Goal: Task Accomplishment & Management: Manage account settings

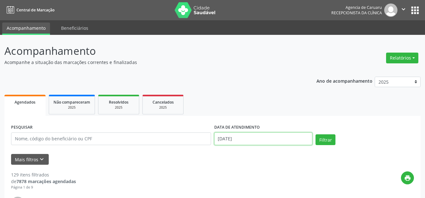
click at [250, 139] on input "[DATE]" at bounding box center [263, 138] width 98 height 13
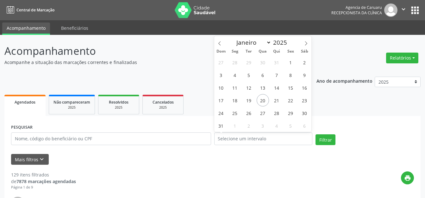
click at [244, 155] on div "Mais filtros keyboard_arrow_down" at bounding box center [212, 159] width 406 height 11
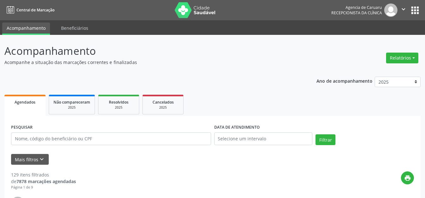
click at [243, 93] on ul "Agendados Não compareceram 2025 Resolvidos 2025 Cancelados 2025" at bounding box center [212, 104] width 416 height 23
click at [278, 57] on p "Acompanhamento" at bounding box center [150, 51] width 292 height 16
click at [388, 57] on button "Relatórios" at bounding box center [402, 58] width 32 height 11
click at [372, 72] on link "Agendamentos" at bounding box center [385, 71] width 68 height 9
select select "7"
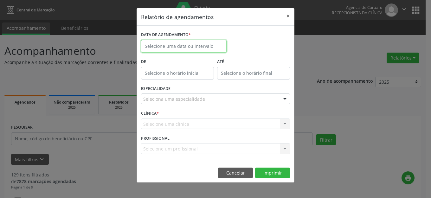
click at [183, 49] on body "Central de Marcação Agencia de [GEOGRAPHIC_DATA] Recepcionista da clínica  Con…" at bounding box center [215, 99] width 431 height 198
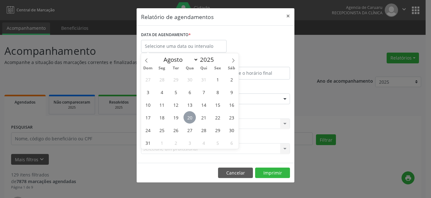
click at [190, 116] on span "20" at bounding box center [189, 117] width 12 height 12
type input "[DATE]"
click at [190, 116] on span "20" at bounding box center [189, 117] width 12 height 12
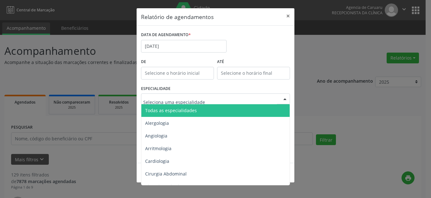
click at [192, 109] on span "Todas as especialidades" at bounding box center [171, 110] width 52 height 6
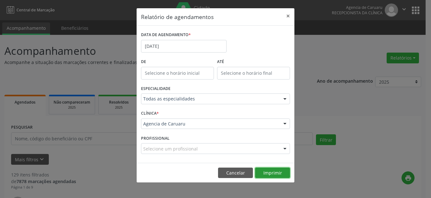
click at [278, 170] on button "Imprimir" at bounding box center [272, 173] width 35 height 11
click at [286, 16] on button "×" at bounding box center [288, 16] width 13 height 16
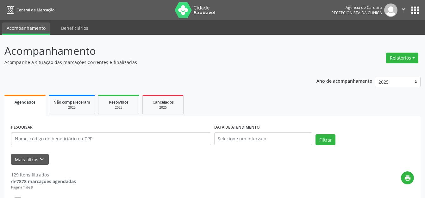
click at [186, 55] on p "Acompanhamento" at bounding box center [150, 51] width 292 height 16
click at [219, 99] on ul "Agendados Não compareceram 2025 Resolvidos 2025 Cancelados 2025" at bounding box center [212, 104] width 416 height 23
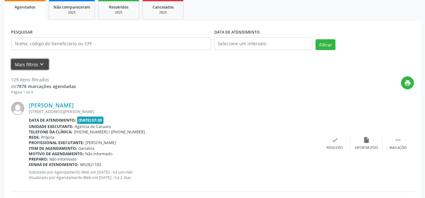
click at [31, 63] on button "Mais filtros keyboard_arrow_down" at bounding box center [30, 64] width 38 height 11
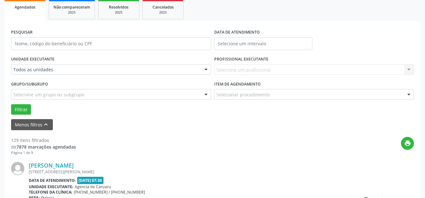
click at [71, 65] on div "Todos as unidades" at bounding box center [111, 69] width 200 height 11
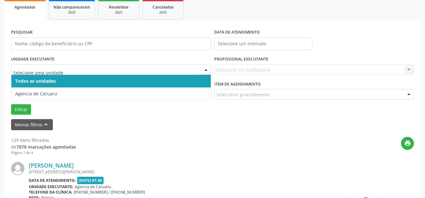
click at [66, 67] on input "text" at bounding box center [105, 72] width 185 height 13
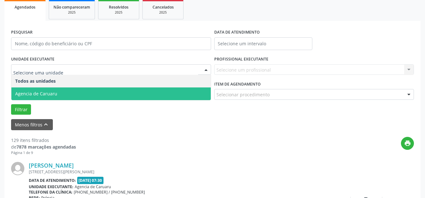
click at [60, 93] on span "Agencia de Caruaru" at bounding box center [110, 93] width 199 height 13
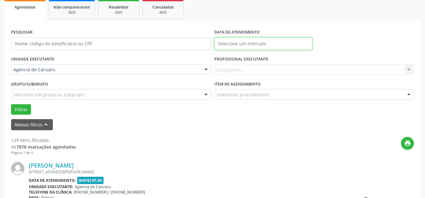
click at [277, 46] on body "Central de Marcação Agencia de [GEOGRAPHIC_DATA] Recepcionista da clínica  Con…" at bounding box center [212, 4] width 425 height 198
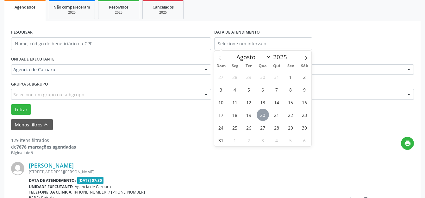
click at [258, 115] on span "20" at bounding box center [263, 115] width 12 height 12
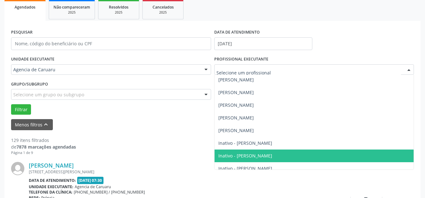
scroll to position [89, 0]
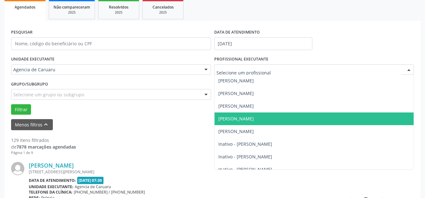
click at [243, 114] on span "[PERSON_NAME]" at bounding box center [314, 118] width 199 height 13
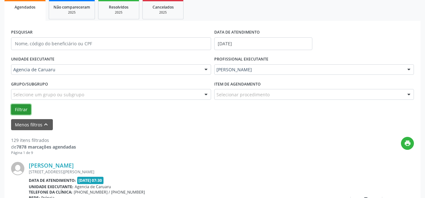
click at [21, 110] on button "Filtrar" at bounding box center [21, 109] width 20 height 11
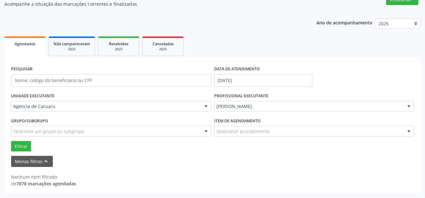
scroll to position [58, 0]
click at [244, 78] on input "[DATE]" at bounding box center [263, 80] width 98 height 13
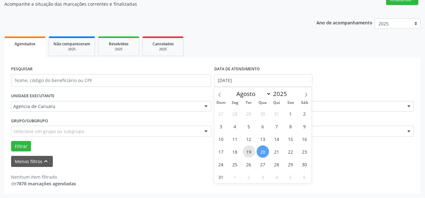
click at [248, 150] on span "19" at bounding box center [249, 151] width 12 height 12
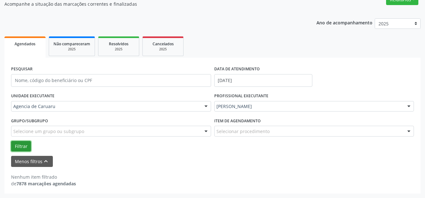
click at [27, 148] on button "Filtrar" at bounding box center [21, 146] width 20 height 11
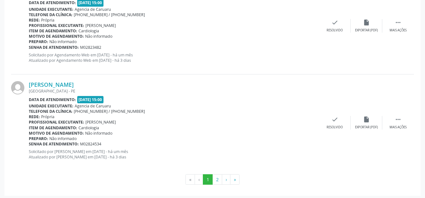
scroll to position [1531, 0]
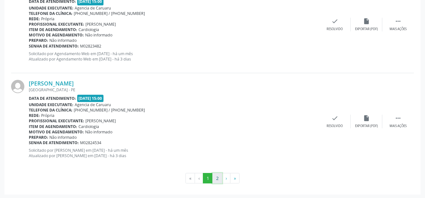
click at [220, 176] on button "2" at bounding box center [217, 178] width 10 height 11
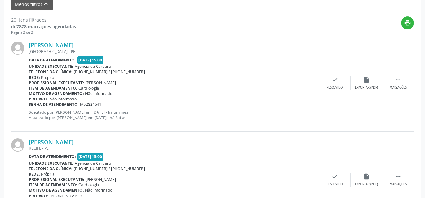
scroll to position [216, 0]
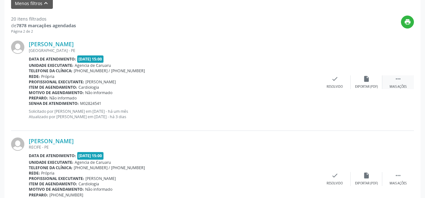
click at [400, 80] on icon "" at bounding box center [398, 78] width 7 height 7
click at [357, 83] on div "alarm_off Não compareceu" at bounding box center [367, 82] width 32 height 14
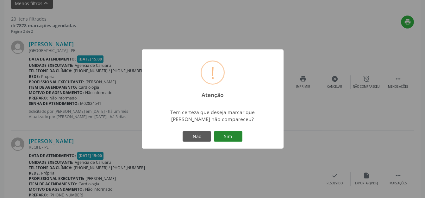
click at [223, 134] on button "Sim" at bounding box center [228, 136] width 28 height 11
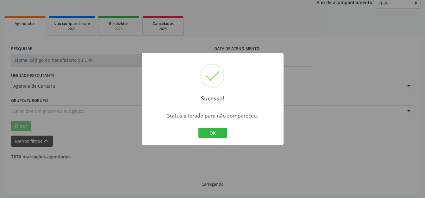
scroll to position [79, 0]
click at [221, 130] on button "OK" at bounding box center [213, 133] width 28 height 11
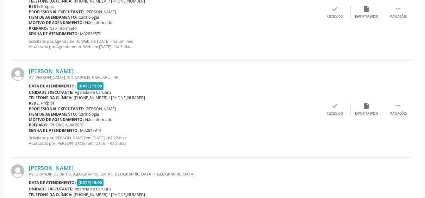
scroll to position [468, 0]
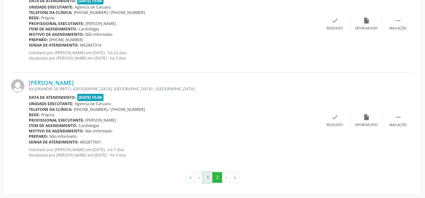
click at [203, 175] on button "1" at bounding box center [208, 177] width 10 height 11
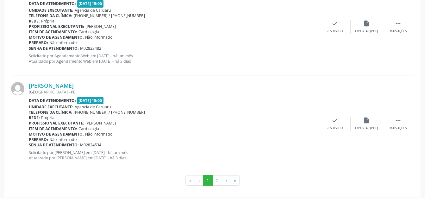
scroll to position [1531, 0]
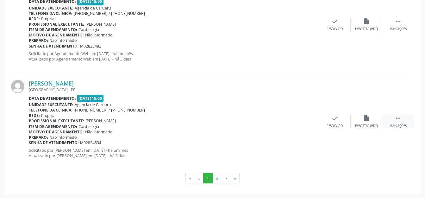
click at [400, 124] on div "Mais ações" at bounding box center [398, 126] width 17 height 4
click at [372, 121] on div "alarm_off Não compareceu" at bounding box center [367, 122] width 32 height 14
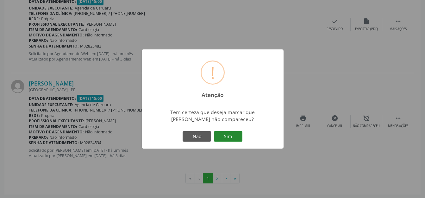
click at [222, 134] on button "Sim" at bounding box center [228, 136] width 28 height 11
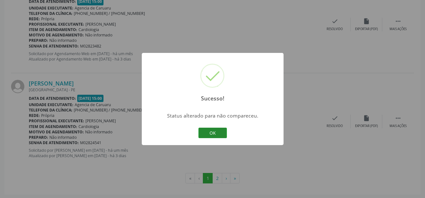
click at [223, 132] on button "OK" at bounding box center [213, 133] width 28 height 11
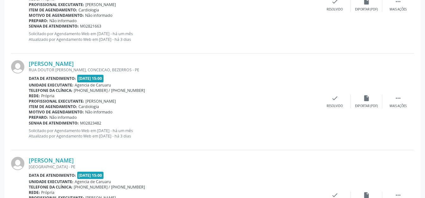
scroll to position [1468, 0]
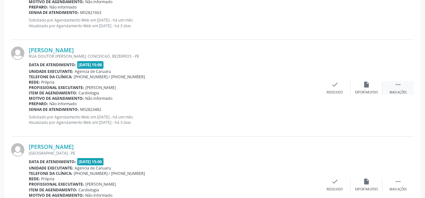
click at [389, 85] on div " Mais ações" at bounding box center [399, 88] width 32 height 14
click at [377, 86] on div "alarm_off Não compareceu" at bounding box center [367, 88] width 32 height 14
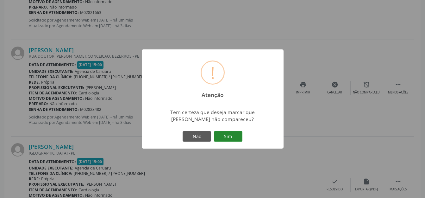
click at [236, 132] on button "Sim" at bounding box center [228, 136] width 28 height 11
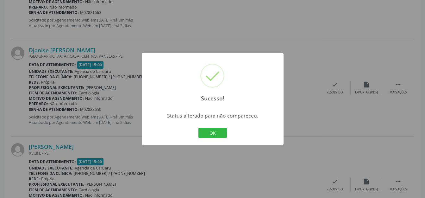
click at [199, 126] on div "OK Cancel" at bounding box center [212, 132] width 31 height 13
click at [205, 129] on button "OK" at bounding box center [213, 133] width 28 height 11
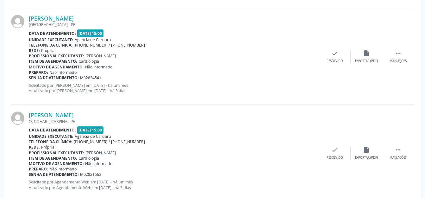
scroll to position [1309, 0]
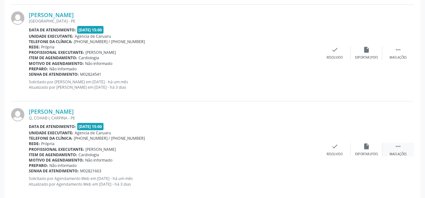
drag, startPoint x: 400, startPoint y: 147, endPoint x: 390, endPoint y: 148, distance: 9.2
click at [400, 147] on icon "" at bounding box center [398, 146] width 7 height 7
click at [362, 148] on div "alarm_off Não compareceu" at bounding box center [367, 150] width 32 height 14
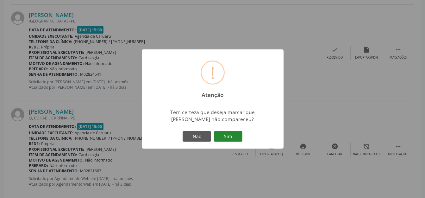
click at [231, 136] on button "Sim" at bounding box center [228, 136] width 28 height 11
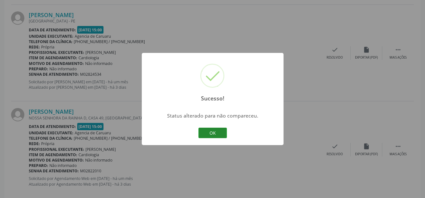
click at [219, 132] on button "OK" at bounding box center [213, 133] width 28 height 11
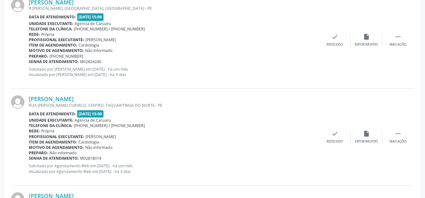
scroll to position [866, 0]
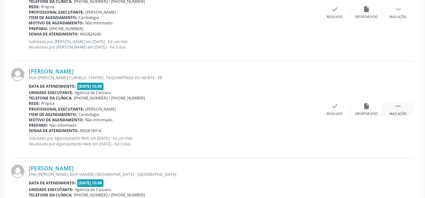
click at [392, 107] on div " Mais ações" at bounding box center [399, 110] width 32 height 14
click at [377, 109] on div "alarm_off Não compareceu" at bounding box center [367, 110] width 32 height 14
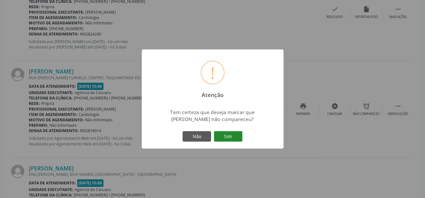
click at [237, 134] on button "Sim" at bounding box center [228, 136] width 28 height 11
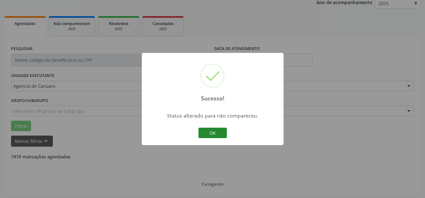
scroll to position [79, 0]
click at [206, 126] on div "OK Cancel" at bounding box center [212, 132] width 31 height 13
click at [206, 130] on button "OK" at bounding box center [213, 133] width 28 height 11
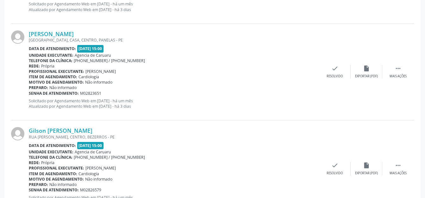
scroll to position [1531, 0]
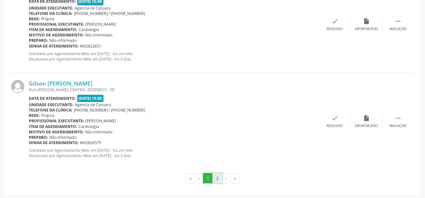
click at [214, 177] on button "2" at bounding box center [217, 178] width 10 height 11
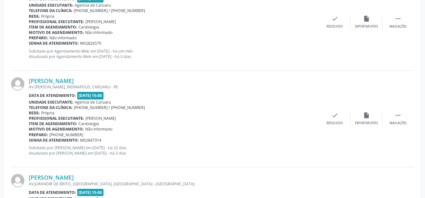
scroll to position [371, 0]
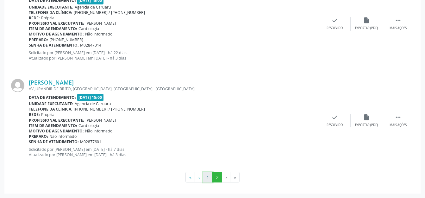
click at [210, 178] on button "1" at bounding box center [208, 177] width 10 height 11
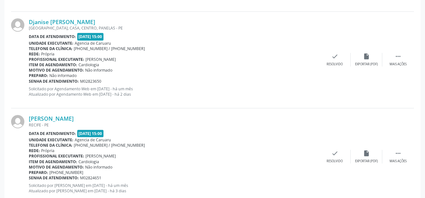
scroll to position [1531, 0]
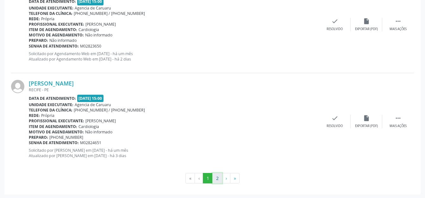
click at [217, 182] on button "2" at bounding box center [217, 178] width 10 height 11
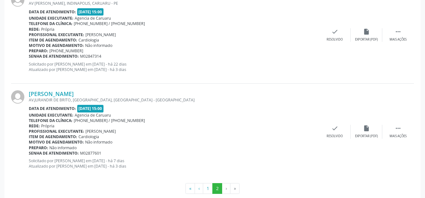
scroll to position [275, 0]
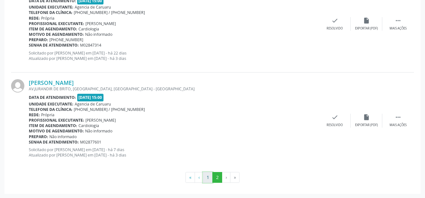
click at [210, 176] on button "1" at bounding box center [208, 177] width 10 height 11
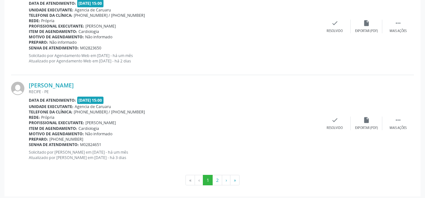
scroll to position [1531, 0]
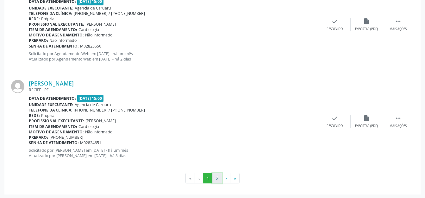
click at [220, 173] on button "2" at bounding box center [217, 178] width 10 height 11
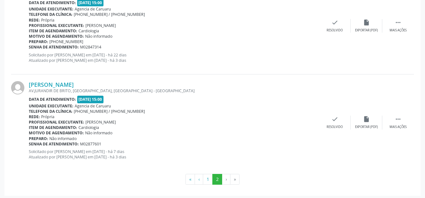
scroll to position [275, 0]
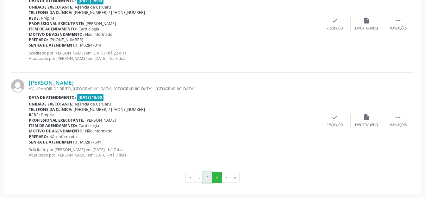
click at [210, 178] on button "1" at bounding box center [208, 177] width 10 height 11
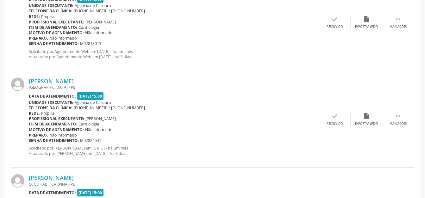
scroll to position [1256, 0]
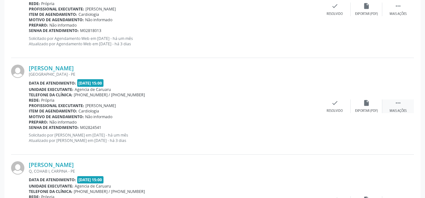
click at [391, 105] on div " Mais ações" at bounding box center [399, 106] width 32 height 14
click at [376, 106] on div "alarm_off Não compareceu" at bounding box center [367, 106] width 32 height 14
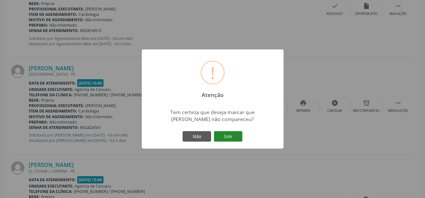
click at [221, 136] on button "Sim" at bounding box center [228, 136] width 28 height 11
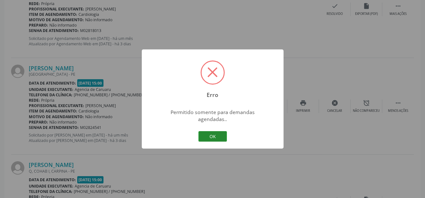
click at [206, 131] on button "OK" at bounding box center [213, 136] width 28 height 11
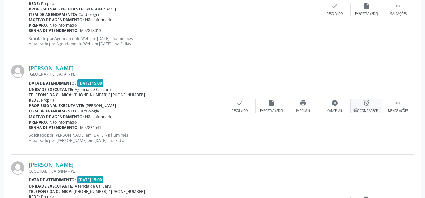
click at [372, 101] on div "alarm_off Não compareceu" at bounding box center [367, 106] width 32 height 14
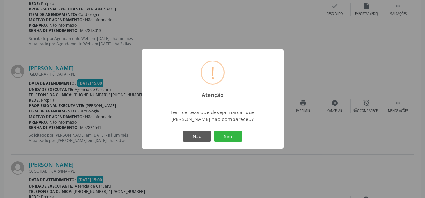
click at [237, 139] on button "Sim" at bounding box center [228, 136] width 28 height 11
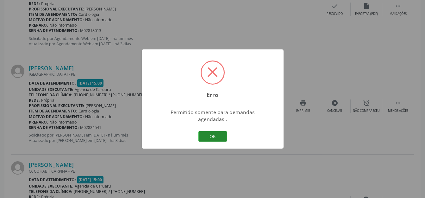
click at [218, 131] on button "OK" at bounding box center [213, 136] width 28 height 11
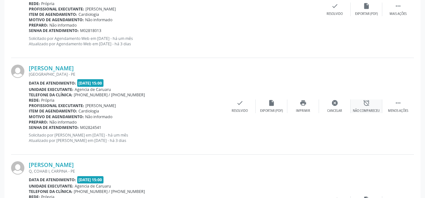
click at [365, 106] on div "alarm_off Não compareceu" at bounding box center [367, 106] width 32 height 14
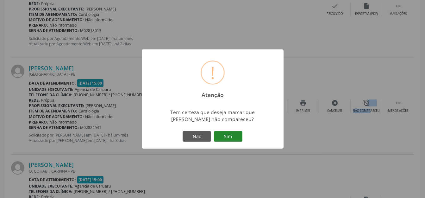
click at [238, 137] on button "Sim" at bounding box center [228, 136] width 28 height 11
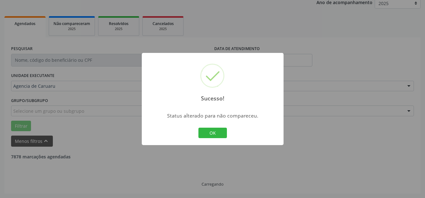
scroll to position [79, 0]
click at [217, 129] on button "OK" at bounding box center [213, 133] width 28 height 11
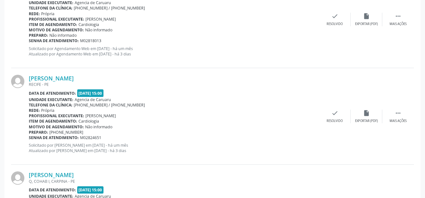
scroll to position [1119, 0]
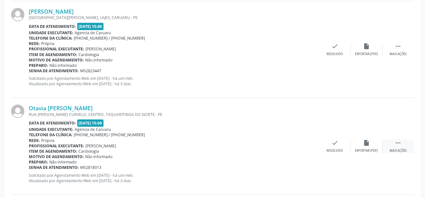
click at [392, 142] on div " Mais ações" at bounding box center [399, 146] width 32 height 14
click at [372, 143] on div "alarm_off Não compareceu" at bounding box center [367, 146] width 32 height 14
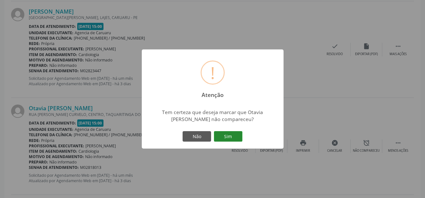
click at [237, 140] on button "Sim" at bounding box center [228, 136] width 28 height 11
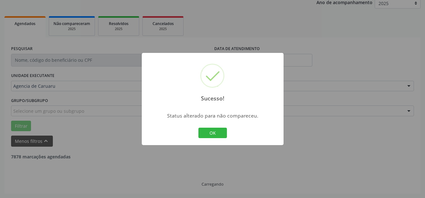
scroll to position [79, 0]
click at [225, 134] on button "OK" at bounding box center [213, 133] width 28 height 11
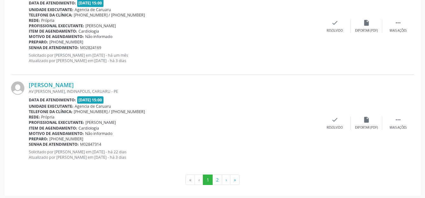
scroll to position [1531, 0]
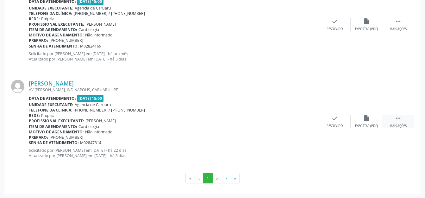
click at [404, 121] on div " Mais ações" at bounding box center [399, 122] width 32 height 14
click at [365, 122] on div "alarm_off Não compareceu" at bounding box center [367, 122] width 32 height 14
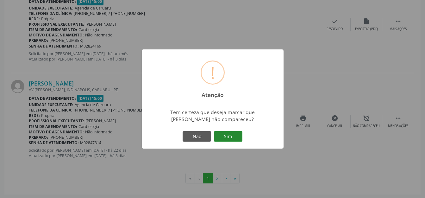
click at [232, 138] on button "Sim" at bounding box center [228, 136] width 28 height 11
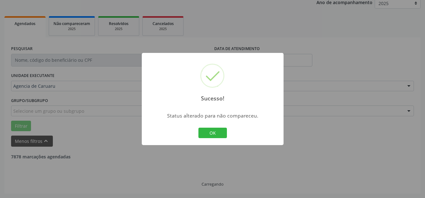
scroll to position [79, 0]
click at [205, 133] on button "OK" at bounding box center [213, 133] width 28 height 11
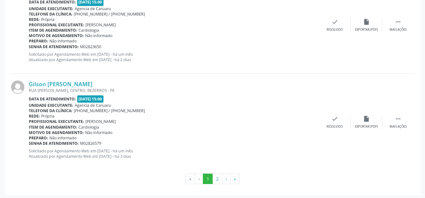
scroll to position [1531, 0]
click at [219, 177] on button "2" at bounding box center [217, 178] width 10 height 11
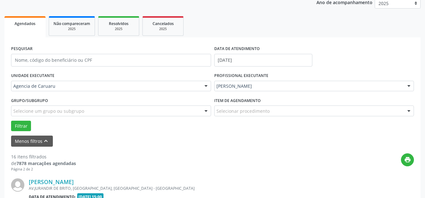
scroll to position [178, 0]
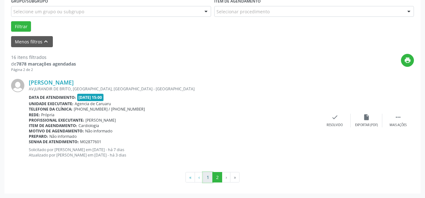
click at [208, 176] on button "1" at bounding box center [208, 177] width 10 height 11
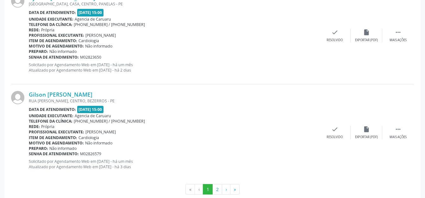
scroll to position [1531, 0]
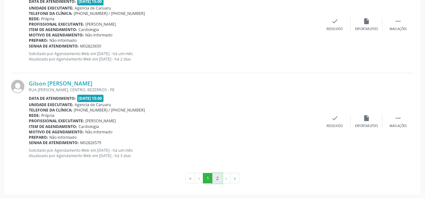
click at [219, 175] on button "2" at bounding box center [217, 178] width 10 height 11
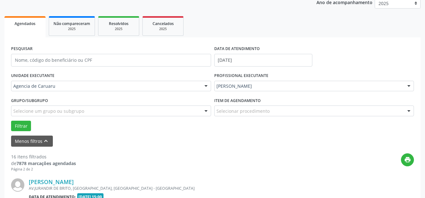
scroll to position [178, 0]
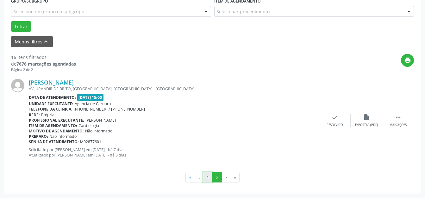
click at [210, 175] on button "1" at bounding box center [208, 177] width 10 height 11
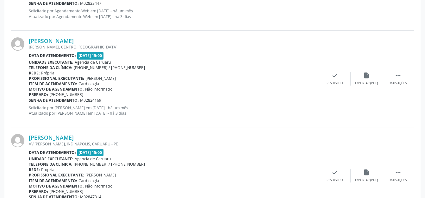
scroll to position [1531, 0]
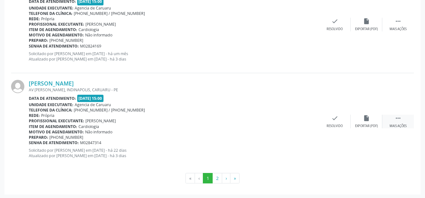
click at [394, 116] on div " Mais ações" at bounding box center [399, 122] width 32 height 14
click at [370, 120] on icon "alarm_off" at bounding box center [366, 118] width 7 height 7
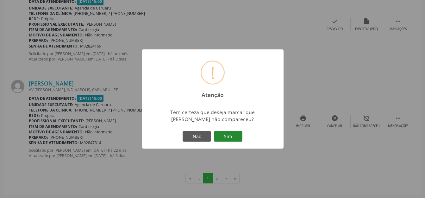
click at [220, 137] on button "Sim" at bounding box center [228, 136] width 28 height 11
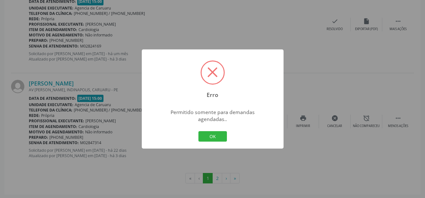
click at [220, 137] on button "OK" at bounding box center [213, 136] width 28 height 11
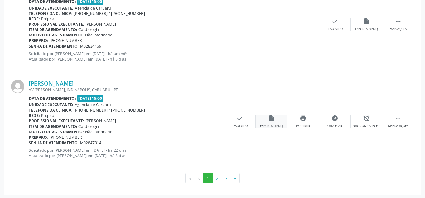
click at [396, 121] on div " Menos ações" at bounding box center [399, 122] width 32 height 14
click at [395, 115] on icon "" at bounding box center [398, 118] width 7 height 7
click at [373, 119] on div "alarm_off Não compareceu" at bounding box center [367, 122] width 32 height 14
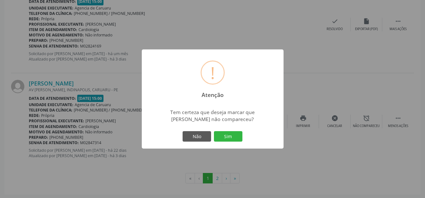
click at [232, 130] on div "Não Sim" at bounding box center [212, 136] width 63 height 13
click at [225, 134] on button "Sim" at bounding box center [228, 136] width 28 height 11
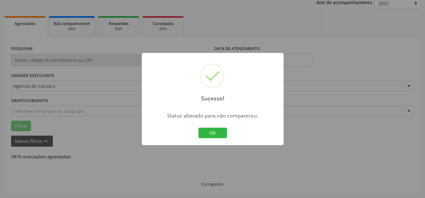
scroll to position [79, 0]
click at [223, 130] on button "OK" at bounding box center [213, 133] width 28 height 11
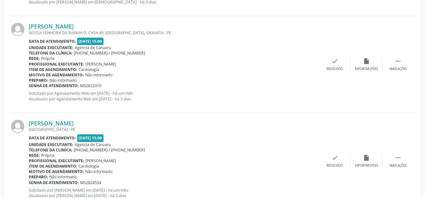
scroll to position [1006, 0]
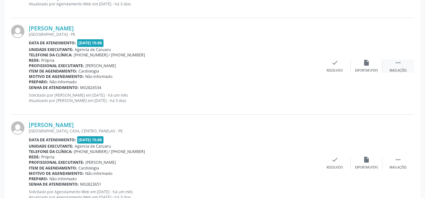
click at [393, 60] on div " Mais ações" at bounding box center [399, 66] width 32 height 14
click at [368, 67] on div "alarm_off Não compareceu" at bounding box center [367, 66] width 32 height 14
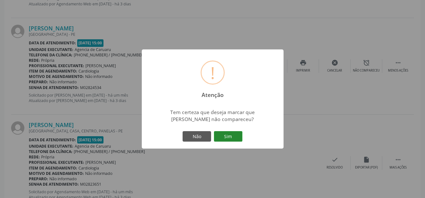
click at [231, 136] on button "Sim" at bounding box center [228, 136] width 28 height 11
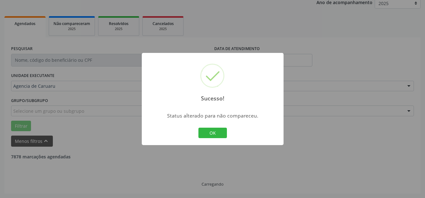
scroll to position [79, 0]
click at [212, 134] on button "OK" at bounding box center [213, 133] width 28 height 11
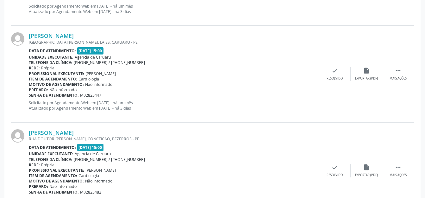
scroll to position [434, 0]
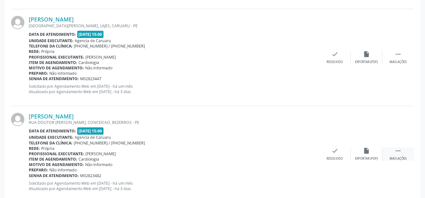
click at [409, 157] on div " Mais ações" at bounding box center [399, 154] width 32 height 14
click at [392, 152] on div " Menos ações" at bounding box center [399, 154] width 32 height 14
click at [391, 152] on div " Mais ações" at bounding box center [399, 154] width 32 height 14
click at [354, 154] on div "alarm_off Não compareceu" at bounding box center [367, 154] width 32 height 14
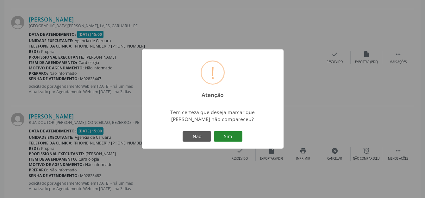
click at [233, 133] on button "Sim" at bounding box center [228, 136] width 28 height 11
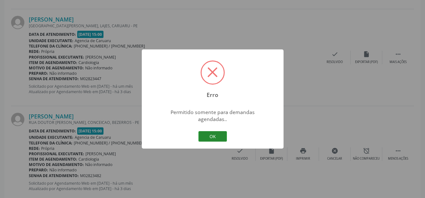
click at [202, 131] on button "OK" at bounding box center [213, 136] width 28 height 11
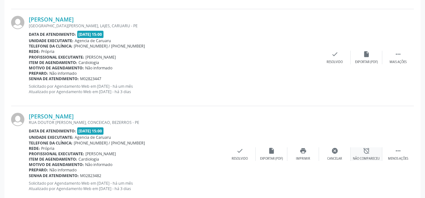
click at [369, 154] on div "alarm_off Não compareceu" at bounding box center [367, 154] width 32 height 14
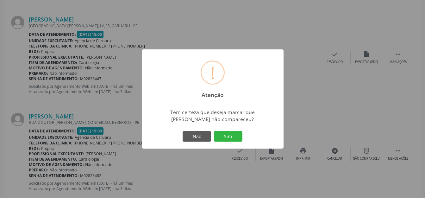
click at [402, 109] on div "! Atenção × Tem certeza que deseja marcar que [PERSON_NAME] não compareceu? Não…" at bounding box center [212, 99] width 425 height 198
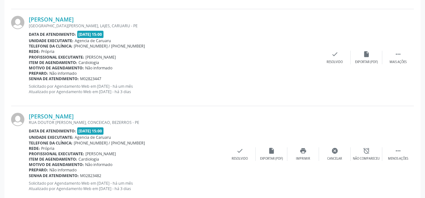
scroll to position [529, 0]
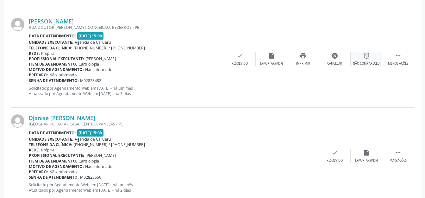
click at [351, 59] on div " Menos ações alarm_off Não compareceu cancel Cancelar print Imprimir insert_dr…" at bounding box center [319, 59] width 190 height 14
click at [369, 59] on icon "alarm_off" at bounding box center [366, 55] width 7 height 7
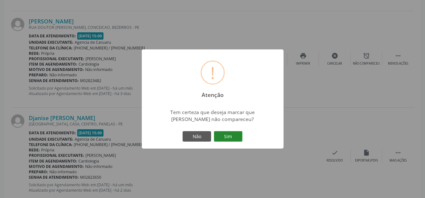
click at [231, 136] on button "Sim" at bounding box center [228, 136] width 28 height 11
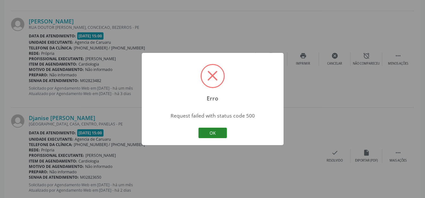
click at [224, 133] on button "OK" at bounding box center [213, 133] width 28 height 11
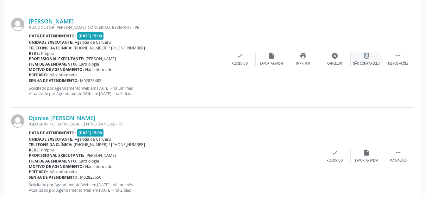
click at [365, 60] on div "alarm_off Não compareceu" at bounding box center [367, 59] width 32 height 14
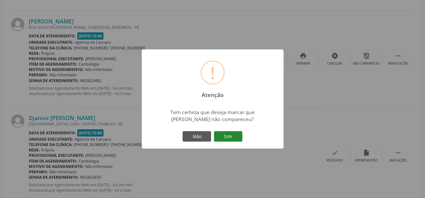
click at [229, 138] on button "Sim" at bounding box center [228, 136] width 28 height 11
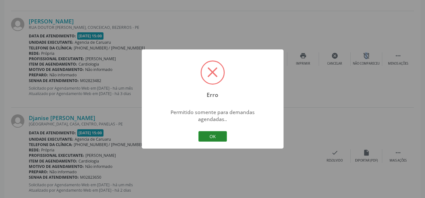
click at [216, 131] on button "OK" at bounding box center [213, 136] width 28 height 11
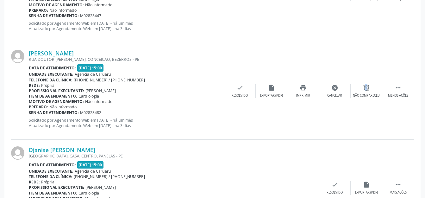
scroll to position [498, 0]
click at [371, 86] on div "alarm_off Não compareceu" at bounding box center [367, 91] width 32 height 14
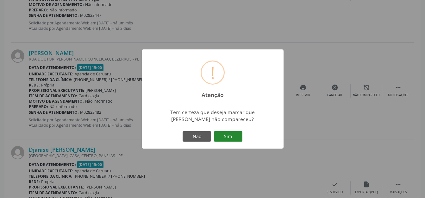
click at [232, 136] on button "Sim" at bounding box center [228, 136] width 28 height 11
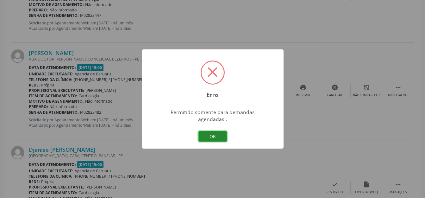
click at [218, 135] on button "OK" at bounding box center [213, 136] width 28 height 11
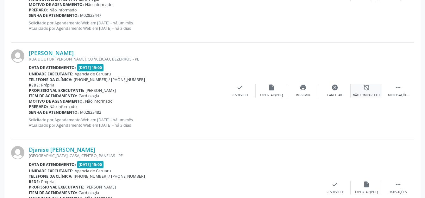
click at [361, 85] on div "alarm_off Não compareceu" at bounding box center [367, 91] width 32 height 14
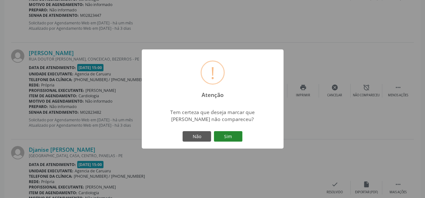
click at [223, 138] on button "Sim" at bounding box center [228, 136] width 28 height 11
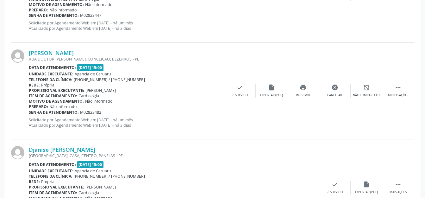
scroll to position [79, 0]
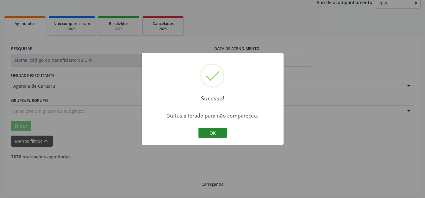
click at [212, 130] on button "OK" at bounding box center [213, 133] width 28 height 11
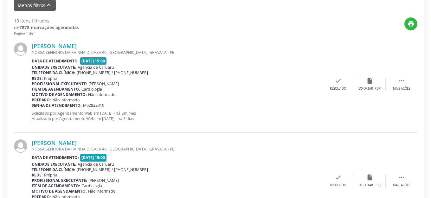
scroll to position [180, 0]
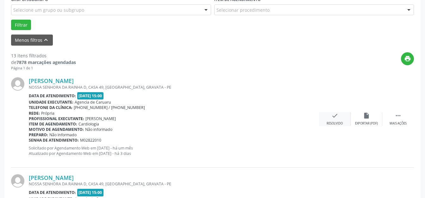
click at [334, 118] on icon "check" at bounding box center [335, 115] width 7 height 7
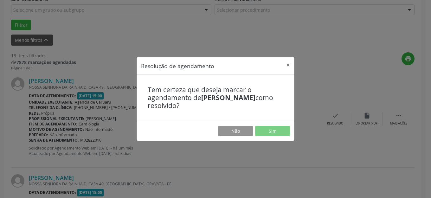
click at [266, 122] on footer "Não Sim" at bounding box center [215, 131] width 158 height 20
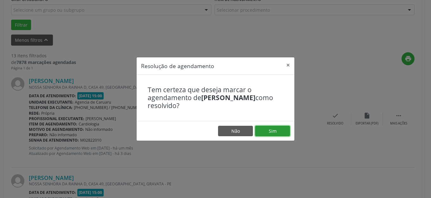
click at [267, 129] on button "Sim" at bounding box center [272, 131] width 35 height 11
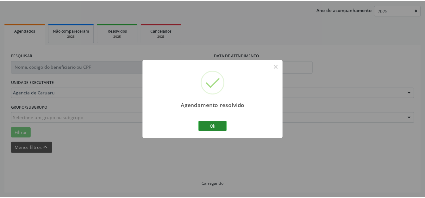
scroll to position [72, 0]
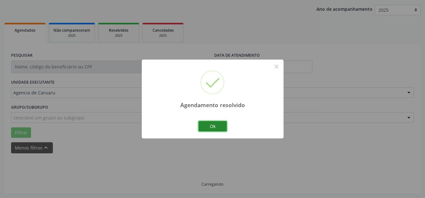
click at [221, 122] on button "Ok" at bounding box center [213, 126] width 28 height 11
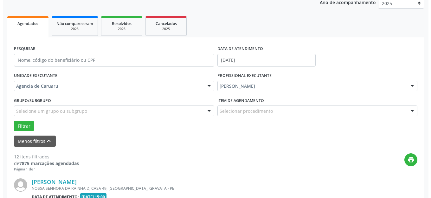
scroll to position [205, 0]
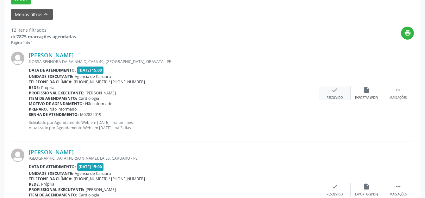
click at [338, 95] on div "check Resolvido" at bounding box center [335, 93] width 32 height 14
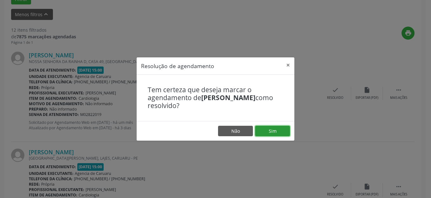
click at [259, 135] on button "Sim" at bounding box center [272, 131] width 35 height 11
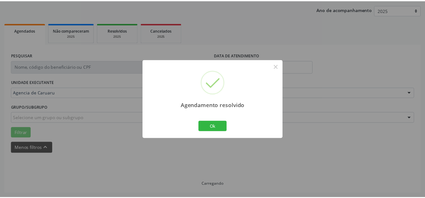
scroll to position [79, 0]
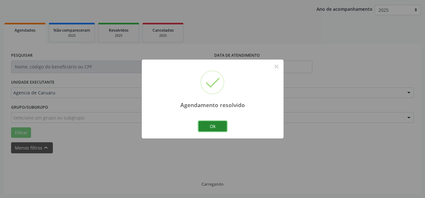
click at [212, 129] on button "Ok" at bounding box center [213, 126] width 28 height 11
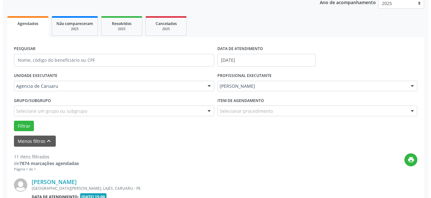
scroll to position [174, 0]
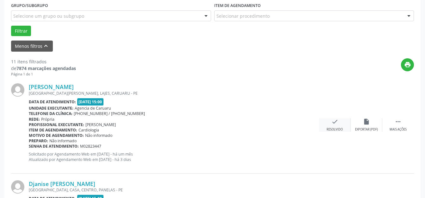
click at [337, 124] on icon "check" at bounding box center [335, 121] width 7 height 7
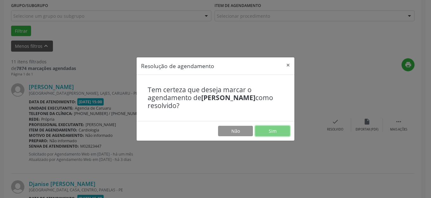
click at [279, 132] on button "Sim" at bounding box center [272, 131] width 35 height 11
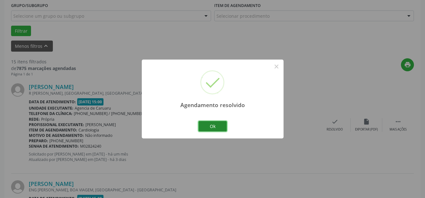
click at [222, 127] on button "Ok" at bounding box center [213, 126] width 28 height 11
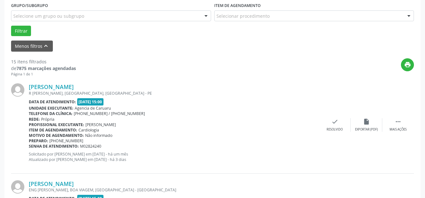
click at [346, 114] on div "[PERSON_NAME] R [GEOGRAPHIC_DATA], CENTRO, [GEOGRAPHIC_DATA] - PE Data de atend…" at bounding box center [212, 125] width 403 height 97
click at [336, 118] on icon "check" at bounding box center [335, 121] width 7 height 7
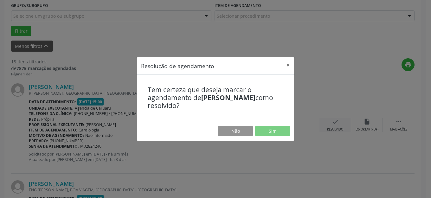
click at [337, 125] on div "Resolução de agendamento × Tem certeza que deseja marcar o agendamento de [PERS…" at bounding box center [215, 99] width 431 height 198
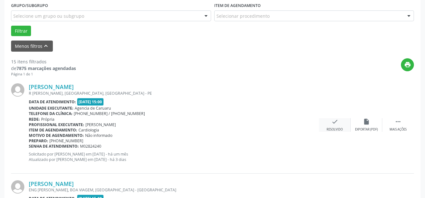
click at [341, 123] on div "check Resolvido" at bounding box center [335, 125] width 32 height 14
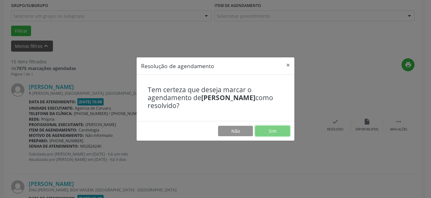
click at [274, 134] on button "Sim" at bounding box center [272, 131] width 35 height 11
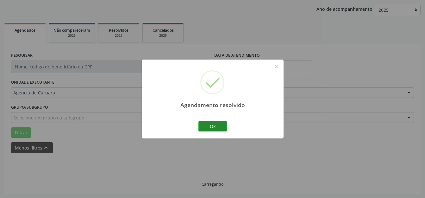
scroll to position [79, 0]
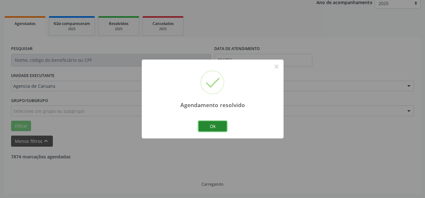
click at [218, 127] on button "Ok" at bounding box center [213, 126] width 28 height 11
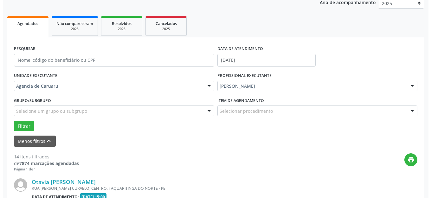
scroll to position [142, 0]
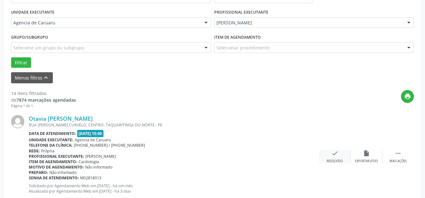
click at [340, 158] on div "check Resolvido" at bounding box center [335, 157] width 32 height 14
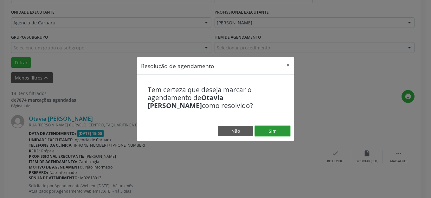
click at [267, 132] on button "Sim" at bounding box center [272, 131] width 35 height 11
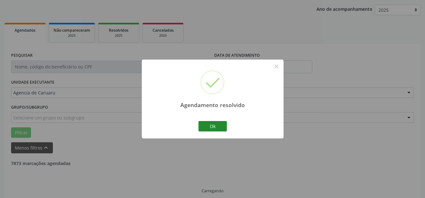
scroll to position [79, 0]
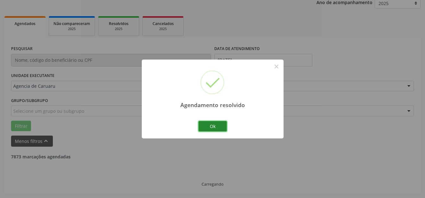
click at [209, 125] on button "Ok" at bounding box center [213, 126] width 28 height 11
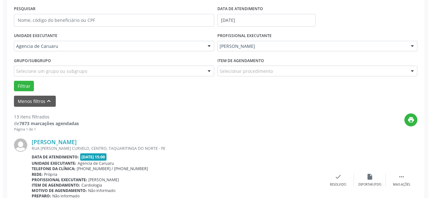
scroll to position [174, 0]
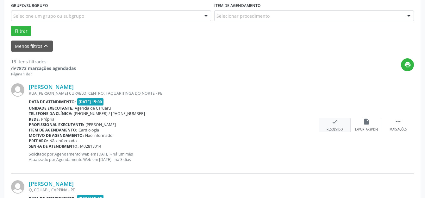
click at [324, 127] on div "check Resolvido" at bounding box center [335, 125] width 32 height 14
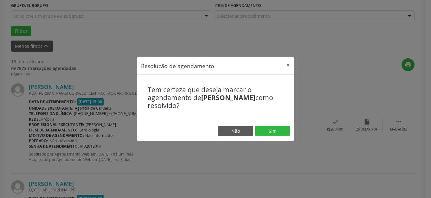
click at [276, 137] on footer "Não Sim" at bounding box center [215, 131] width 158 height 20
click at [276, 128] on button "Sim" at bounding box center [272, 131] width 35 height 11
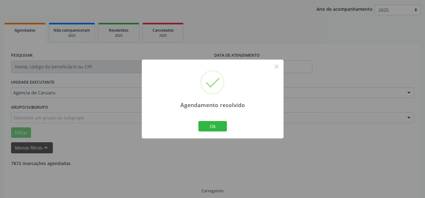
scroll to position [79, 0]
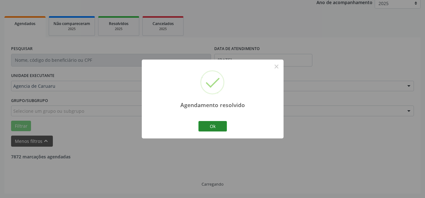
click at [228, 127] on div "Ok Cancel" at bounding box center [212, 125] width 31 height 13
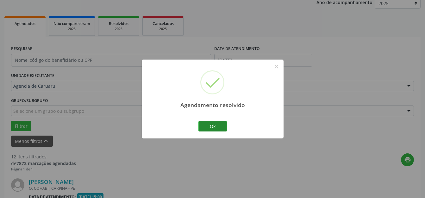
scroll to position [174, 0]
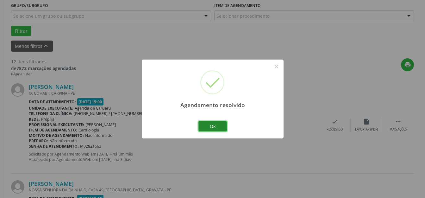
click at [218, 123] on button "Ok" at bounding box center [213, 126] width 28 height 11
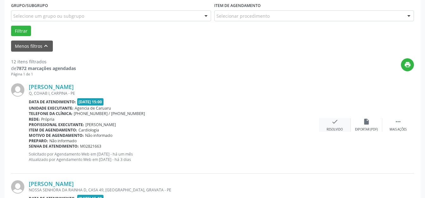
click at [338, 125] on div "check Resolvido" at bounding box center [335, 125] width 32 height 14
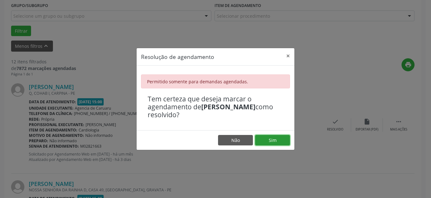
click at [269, 144] on button "Sim" at bounding box center [272, 140] width 35 height 11
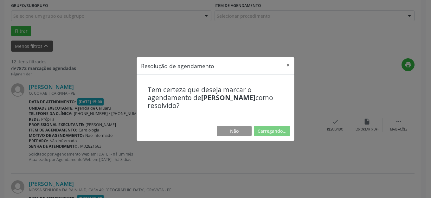
click at [269, 142] on div "Resolução de agendamento × Tem certeza que deseja marcar o agendamento de [PERS…" at bounding box center [215, 99] width 431 height 198
click at [269, 136] on button "Carregando..." at bounding box center [272, 131] width 36 height 11
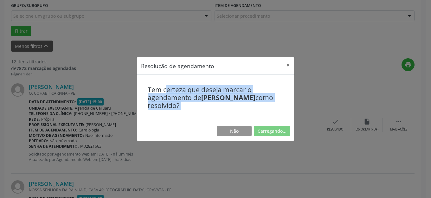
click at [269, 142] on div "Resolução de agendamento × Tem certeza que deseja marcar o agendamento de [PERS…" at bounding box center [215, 99] width 431 height 198
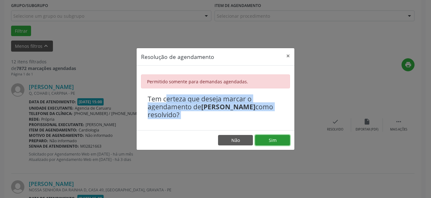
click at [270, 137] on button "Sim" at bounding box center [272, 140] width 35 height 11
click at [270, 137] on footer "Não Carregando..." at bounding box center [215, 140] width 158 height 20
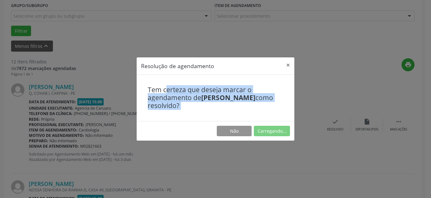
click at [270, 137] on footer "Não Carregando..." at bounding box center [215, 131] width 158 height 20
click at [270, 136] on button "Carregando..." at bounding box center [272, 131] width 36 height 11
click at [270, 137] on footer "Não Carregando..." at bounding box center [215, 131] width 158 height 20
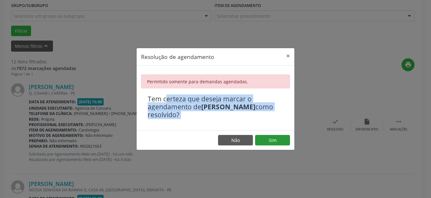
click at [270, 137] on button "Sim" at bounding box center [272, 140] width 35 height 11
click at [270, 137] on footer "Não Sim" at bounding box center [215, 140] width 158 height 20
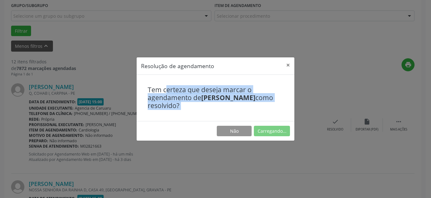
click at [270, 137] on footer "Não Carregando..." at bounding box center [215, 131] width 158 height 20
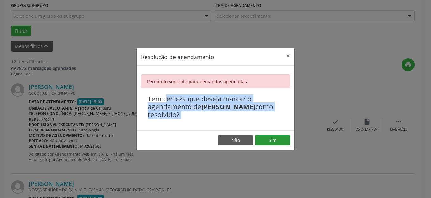
click at [270, 137] on button "Sim" at bounding box center [272, 140] width 35 height 11
click at [270, 137] on footer "Não Sim" at bounding box center [215, 140] width 158 height 20
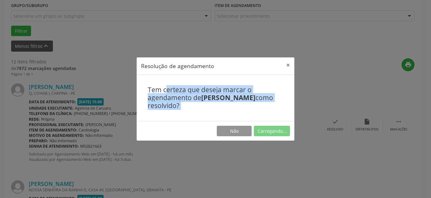
click at [270, 137] on footer "Não Carregando..." at bounding box center [215, 131] width 158 height 20
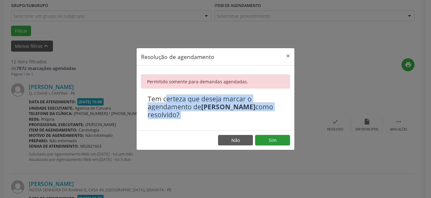
click at [270, 137] on button "Sim" at bounding box center [272, 140] width 35 height 11
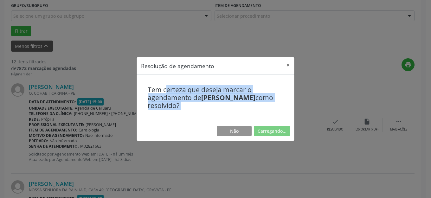
click at [270, 137] on footer "Não Carregando..." at bounding box center [215, 131] width 158 height 20
click at [270, 136] on button "Carregando..." at bounding box center [272, 131] width 36 height 11
click at [270, 137] on footer "Não Carregando..." at bounding box center [215, 131] width 158 height 20
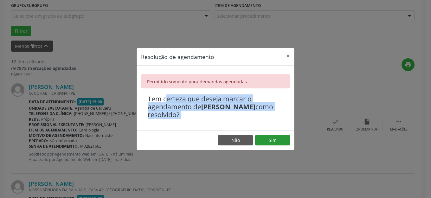
click at [270, 137] on button "Sim" at bounding box center [272, 140] width 35 height 11
click at [271, 137] on footer "Não Sim" at bounding box center [215, 140] width 158 height 20
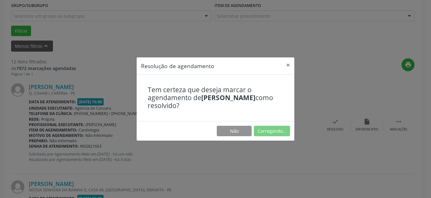
click at [271, 137] on footer "Não Carregando..." at bounding box center [215, 131] width 158 height 20
click at [271, 136] on button "Carregando..." at bounding box center [272, 131] width 36 height 11
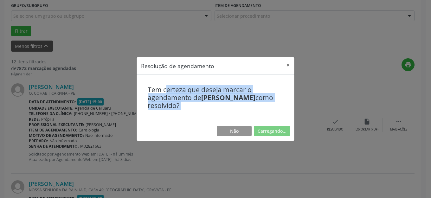
click at [271, 136] on footer "Não Carregando..." at bounding box center [215, 131] width 158 height 20
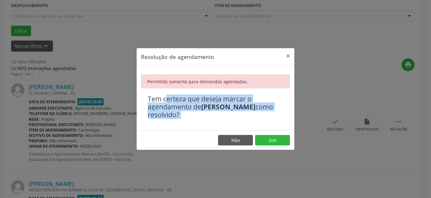
click at [271, 136] on button "Sim" at bounding box center [272, 140] width 35 height 11
click at [271, 136] on footer "Não Sim" at bounding box center [215, 140] width 158 height 20
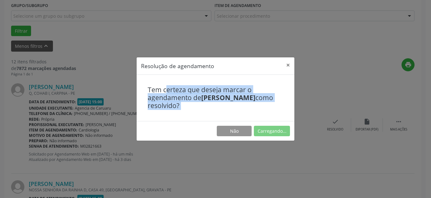
click at [271, 136] on footer "Não Carregando..." at bounding box center [215, 131] width 158 height 20
click at [271, 136] on button "Carregando..." at bounding box center [272, 131] width 36 height 11
click at [271, 136] on footer "Não Carregando..." at bounding box center [215, 131] width 158 height 20
click at [271, 136] on button "Carregando..." at bounding box center [272, 131] width 36 height 11
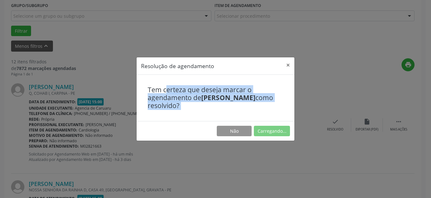
click at [271, 136] on footer "Não Carregando..." at bounding box center [215, 131] width 158 height 20
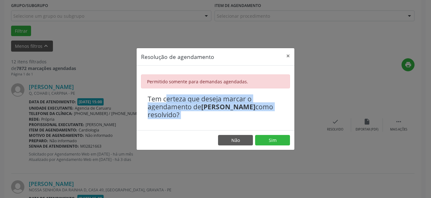
click at [271, 136] on button "Sim" at bounding box center [272, 140] width 35 height 11
click at [283, 60] on button "×" at bounding box center [288, 56] width 13 height 16
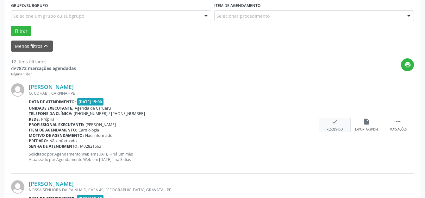
click at [338, 130] on div "Resolvido" at bounding box center [335, 129] width 16 height 4
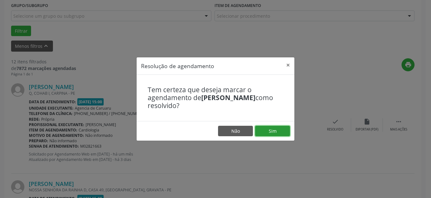
click at [279, 132] on button "Sim" at bounding box center [272, 131] width 35 height 11
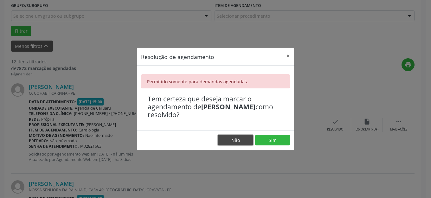
click at [233, 139] on button "Não" at bounding box center [235, 140] width 35 height 11
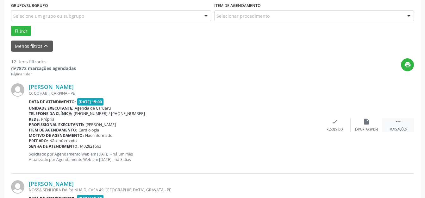
click at [398, 123] on icon "" at bounding box center [398, 121] width 7 height 7
click at [366, 128] on div "Não compareceu" at bounding box center [366, 129] width 27 height 4
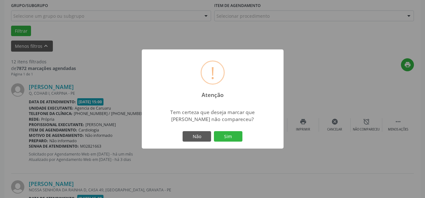
click at [227, 136] on button "Sim" at bounding box center [228, 136] width 28 height 11
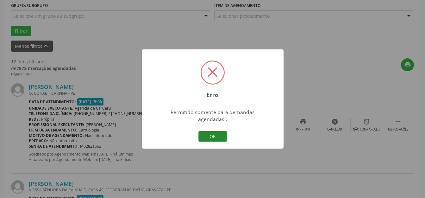
click at [222, 132] on button "OK" at bounding box center [213, 136] width 28 height 11
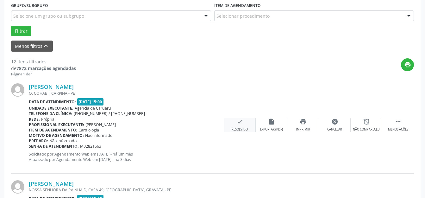
click at [253, 127] on div "check Resolvido" at bounding box center [240, 125] width 32 height 14
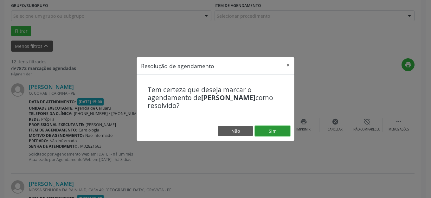
click at [284, 134] on button "Sim" at bounding box center [272, 131] width 35 height 11
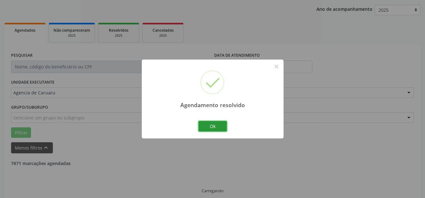
scroll to position [79, 0]
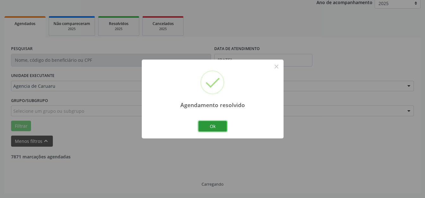
click at [225, 123] on button "Ok" at bounding box center [213, 126] width 28 height 11
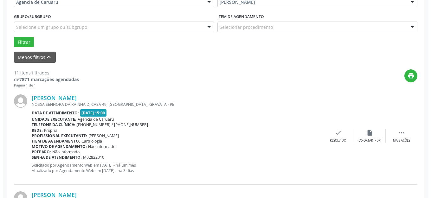
scroll to position [174, 0]
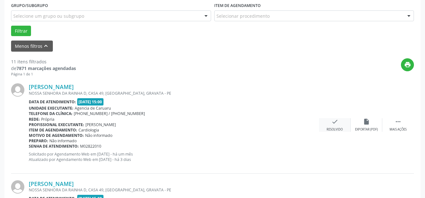
click at [332, 122] on icon "check" at bounding box center [335, 121] width 7 height 7
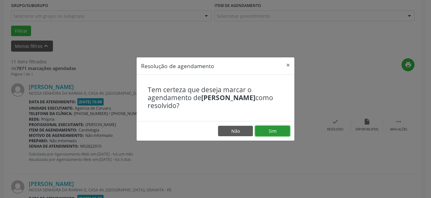
click at [280, 129] on button "Sim" at bounding box center [272, 131] width 35 height 11
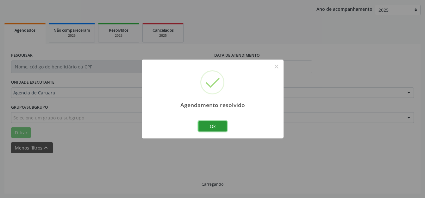
click at [218, 128] on button "Ok" at bounding box center [213, 126] width 28 height 11
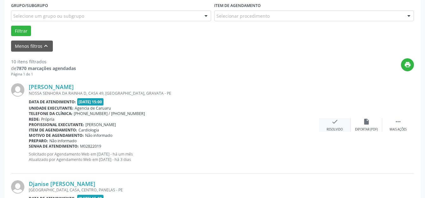
click at [339, 130] on div "Resolvido" at bounding box center [335, 129] width 16 height 4
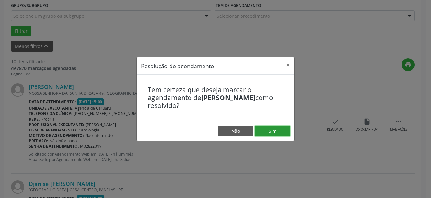
click at [276, 130] on button "Sim" at bounding box center [272, 131] width 35 height 11
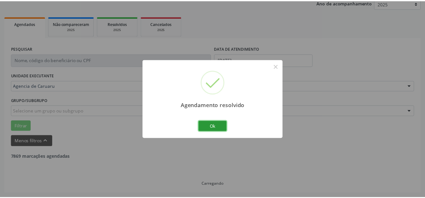
scroll to position [79, 0]
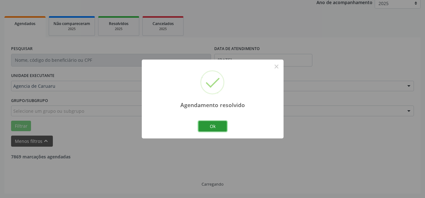
click at [215, 126] on button "Ok" at bounding box center [213, 126] width 28 height 11
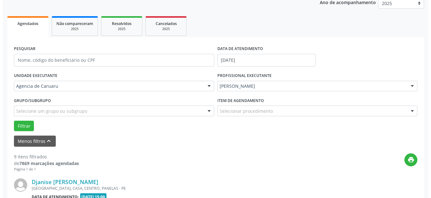
scroll to position [142, 0]
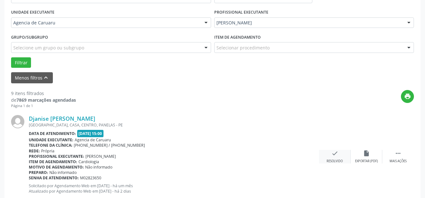
click at [341, 152] on div "check Resolvido" at bounding box center [335, 157] width 32 height 14
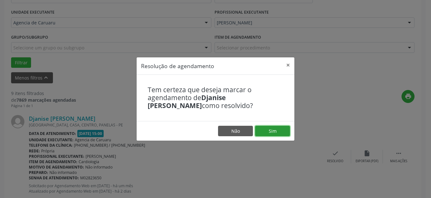
click at [271, 132] on button "Sim" at bounding box center [272, 131] width 35 height 11
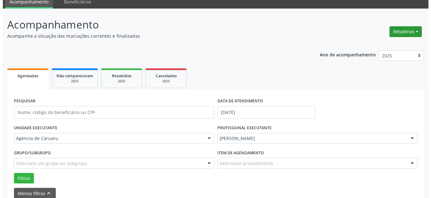
scroll to position [0, 0]
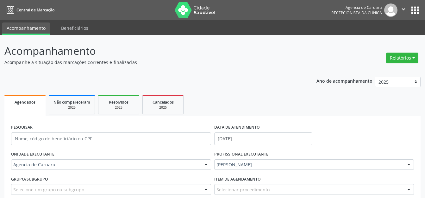
click at [394, 58] on button "Relatórios" at bounding box center [402, 58] width 32 height 11
click at [356, 73] on link "Agendamentos" at bounding box center [385, 71] width 68 height 9
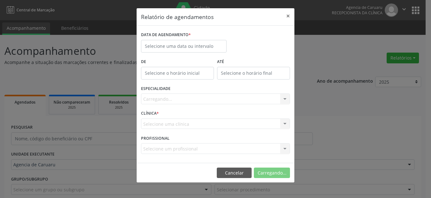
click at [189, 53] on div "DATA DE AGENDAMENTO *" at bounding box center [183, 43] width 89 height 27
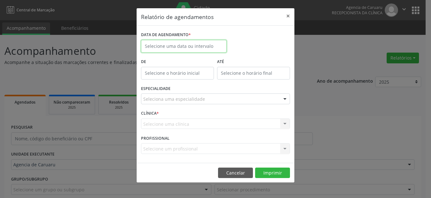
click at [188, 47] on body "Central de Marcação Agencia de [GEOGRAPHIC_DATA] Recepcionista da clínica  Con…" at bounding box center [215, 99] width 431 height 198
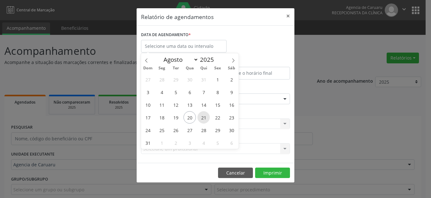
click at [201, 113] on span "21" at bounding box center [203, 117] width 12 height 12
type input "21/08/2025"
click at [201, 113] on span "21" at bounding box center [203, 117] width 12 height 12
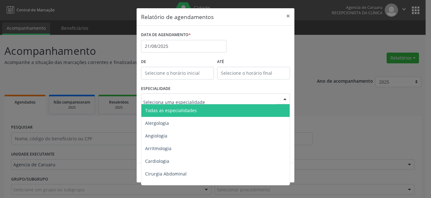
click at [196, 109] on span "Todas as especialidades" at bounding box center [215, 110] width 149 height 13
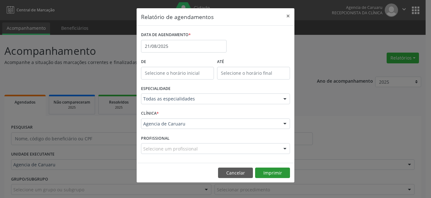
drag, startPoint x: 272, startPoint y: 165, endPoint x: 272, endPoint y: 171, distance: 6.0
click at [272, 170] on footer "Cancelar Imprimir" at bounding box center [215, 173] width 158 height 20
click at [272, 173] on button "Imprimir" at bounding box center [272, 173] width 35 height 11
